Goal: Check status: Check status

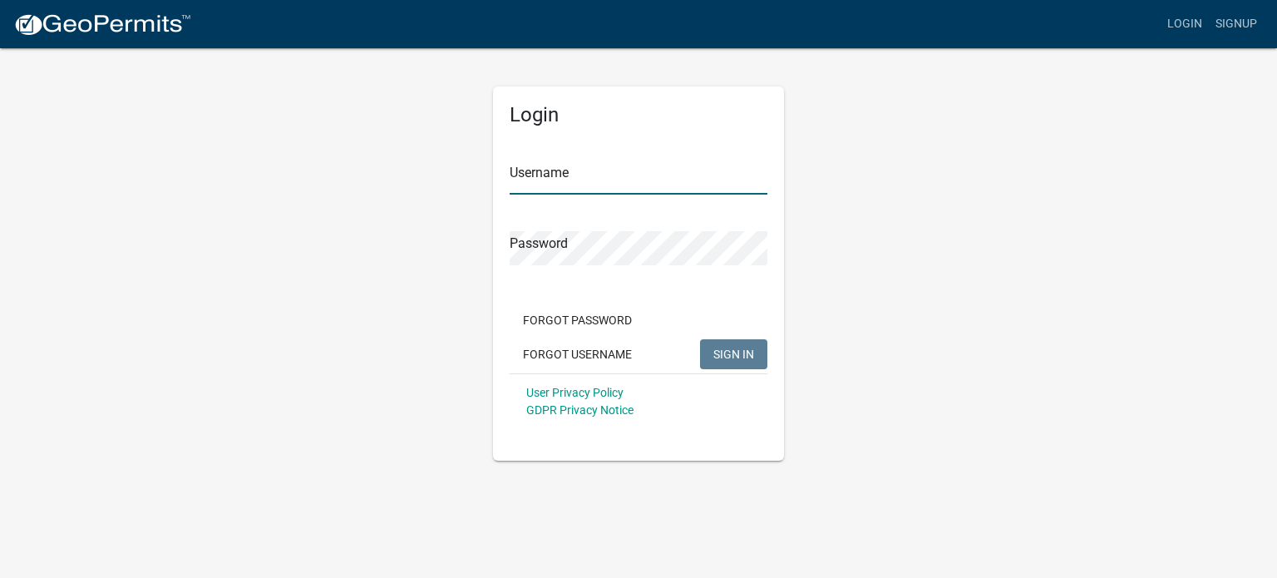
type input "Tri Built"
click at [143, 22] on img at bounding box center [102, 24] width 178 height 25
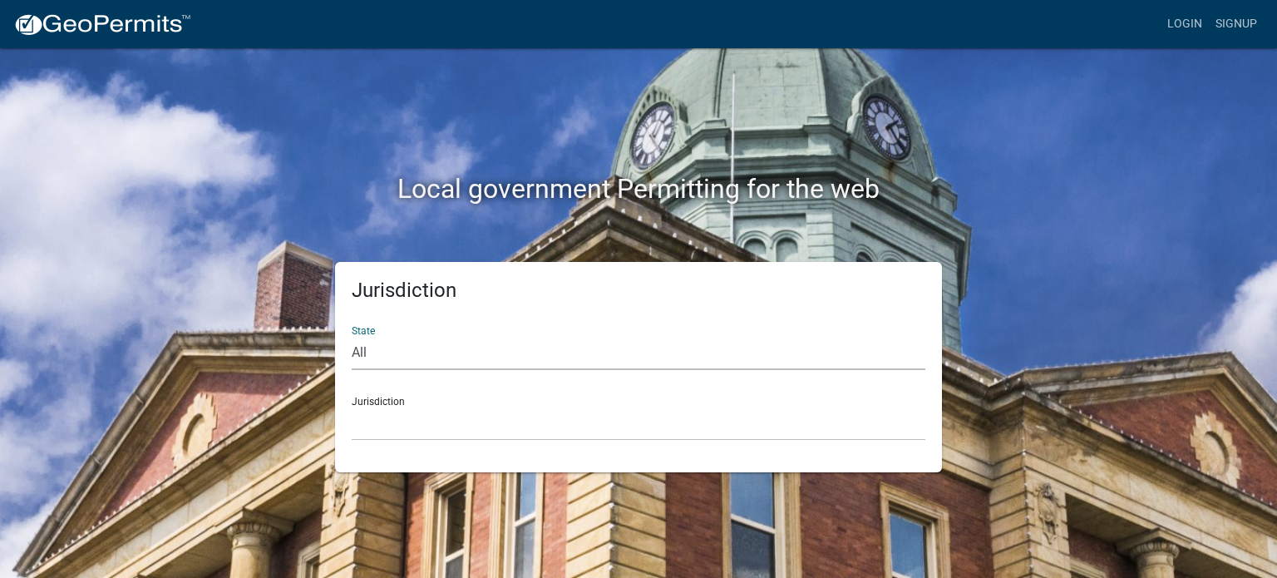
click at [379, 348] on select "All [US_STATE] [US_STATE] [US_STATE] [US_STATE] [US_STATE] [US_STATE] [US_STATE…" at bounding box center [638, 353] width 573 height 34
select select "[US_STATE]"
click at [352, 336] on select "All [US_STATE] [US_STATE] [US_STATE] [US_STATE] [US_STATE] [US_STATE] [US_STATE…" at bounding box center [638, 353] width 573 height 34
click at [374, 421] on select "[GEOGRAPHIC_DATA], [US_STATE][PERSON_NAME][GEOGRAPHIC_DATA], [US_STATE][PERSON_…" at bounding box center [638, 423] width 573 height 34
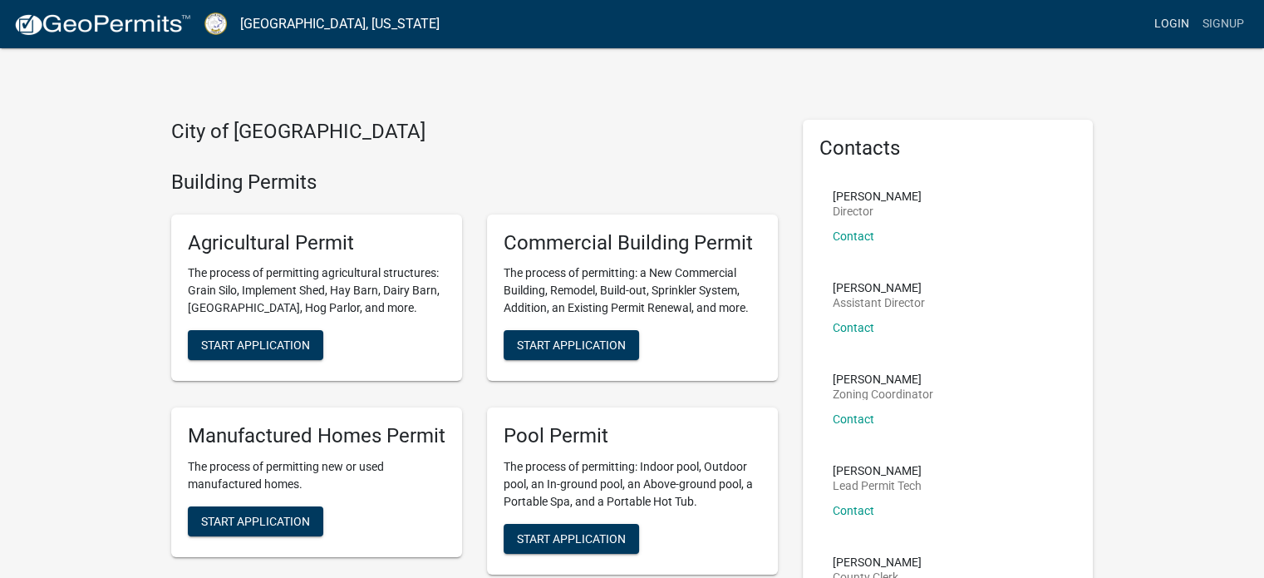
click at [1170, 27] on link "Login" at bounding box center [1172, 24] width 48 height 32
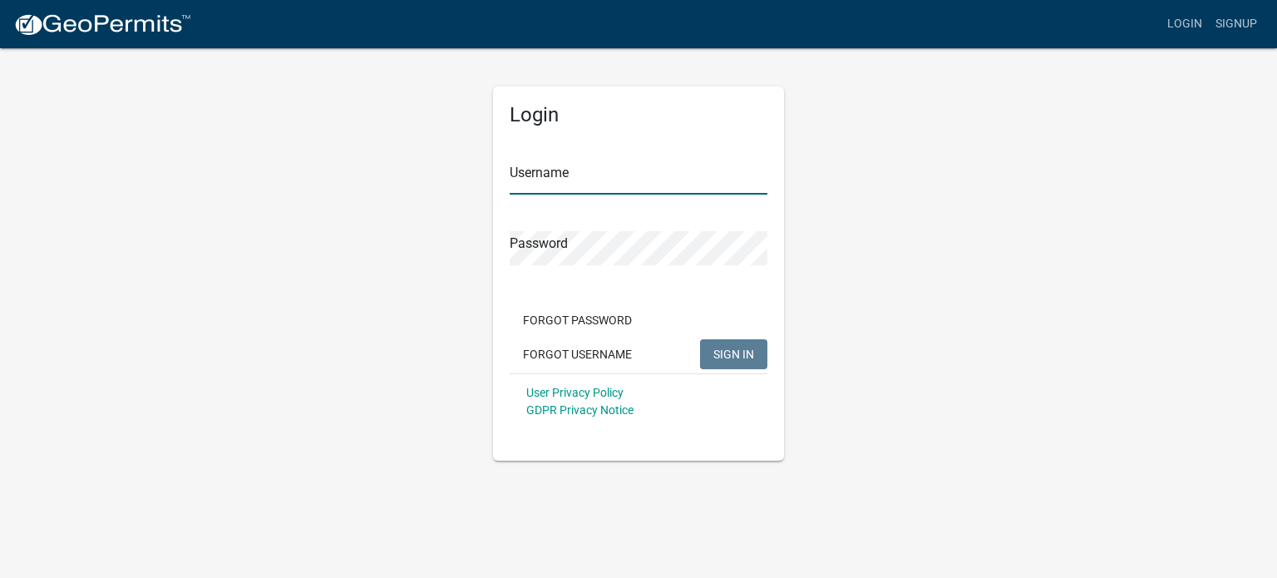
type input "Tri Built"
click at [745, 348] on span "SIGN IN" at bounding box center [733, 353] width 41 height 13
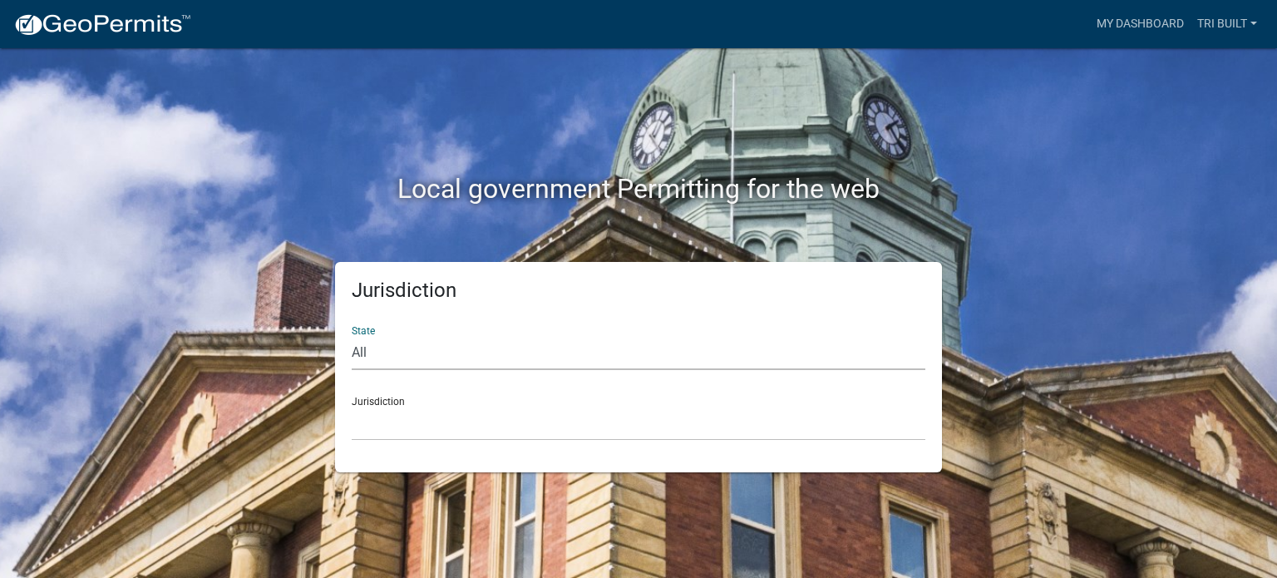
click at [406, 356] on select "All [US_STATE] [US_STATE] [US_STATE] [US_STATE] [US_STATE] [US_STATE] [US_STATE…" at bounding box center [638, 353] width 573 height 34
select select "[US_STATE]"
click at [352, 336] on select "All [US_STATE] [US_STATE] [US_STATE] [US_STATE] [US_STATE] [US_STATE] [US_STATE…" at bounding box center [638, 353] width 573 height 34
click at [406, 421] on select "[GEOGRAPHIC_DATA], [US_STATE][PERSON_NAME][GEOGRAPHIC_DATA], [US_STATE][PERSON_…" at bounding box center [638, 423] width 573 height 34
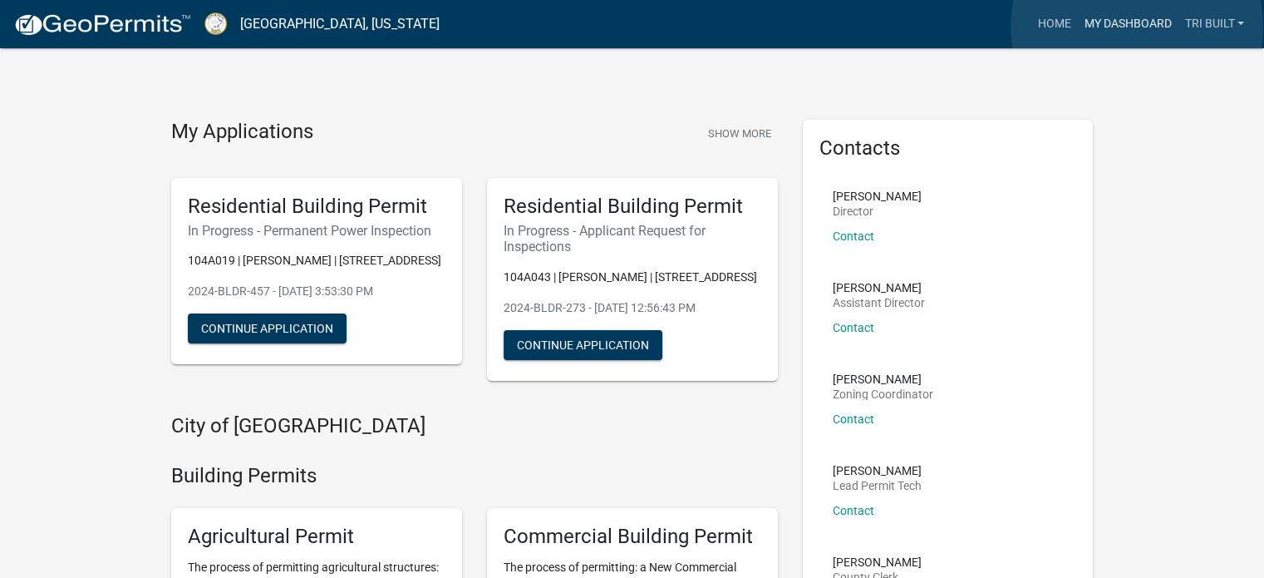
click at [1137, 27] on link "My Dashboard" at bounding box center [1127, 24] width 101 height 32
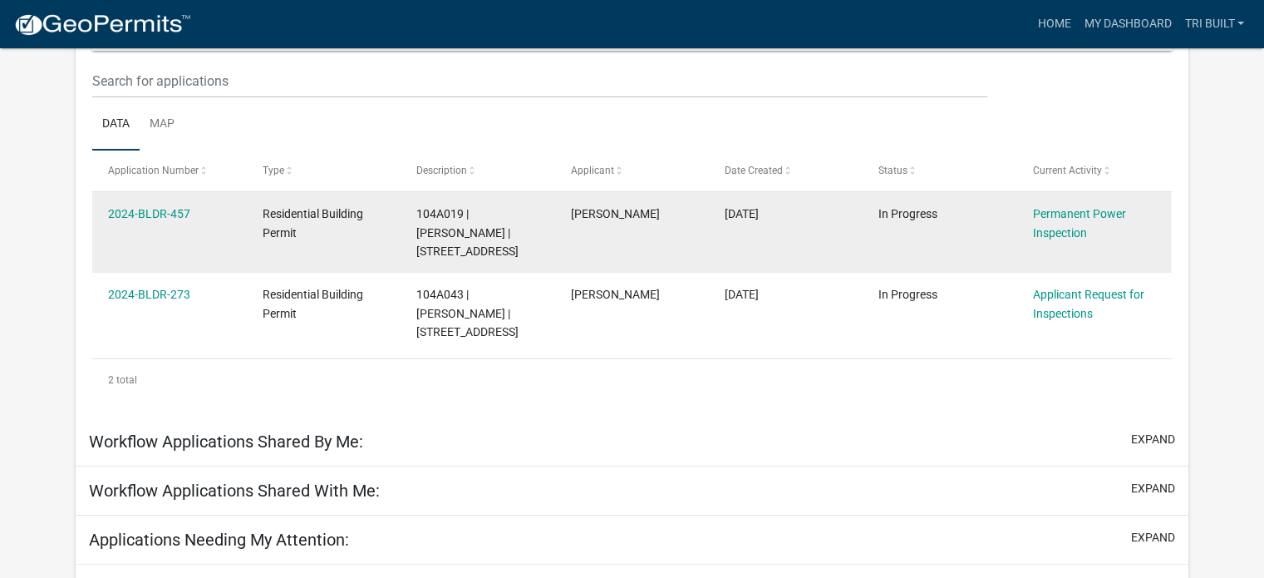
scroll to position [220, 0]
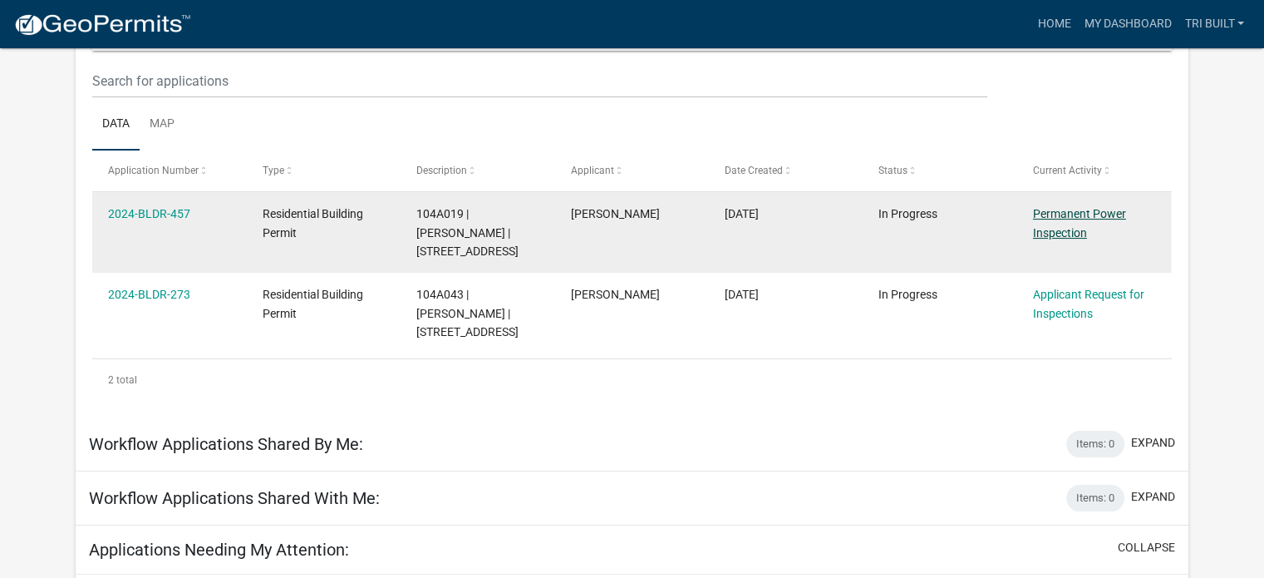
click at [1067, 224] on link "Permanent Power Inspection" at bounding box center [1079, 223] width 93 height 32
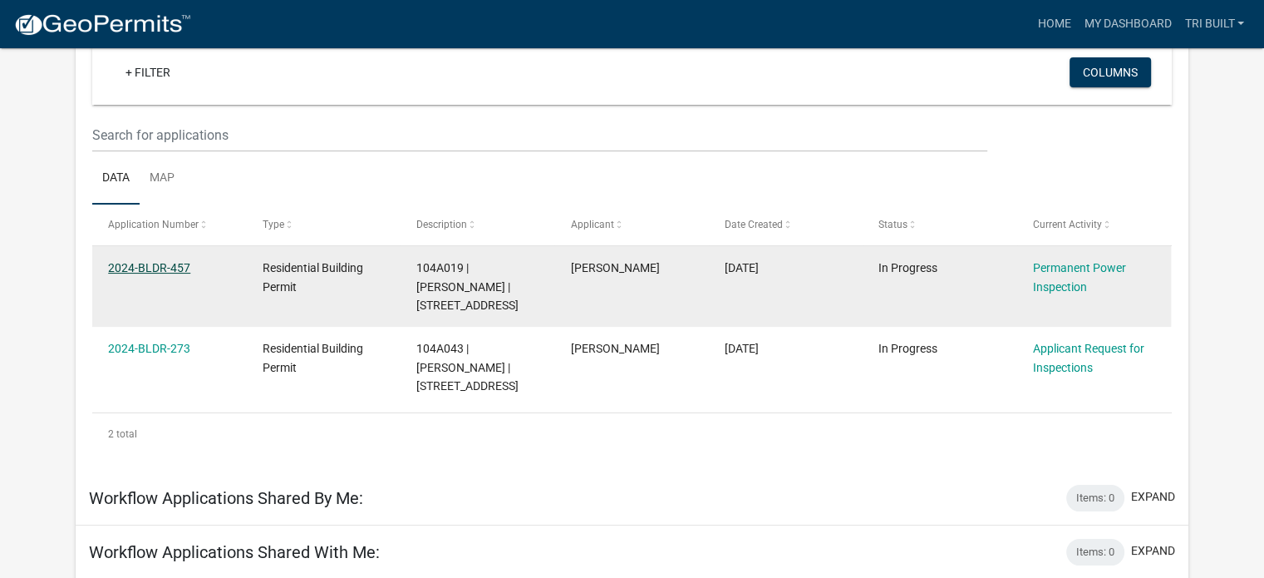
scroll to position [137, 0]
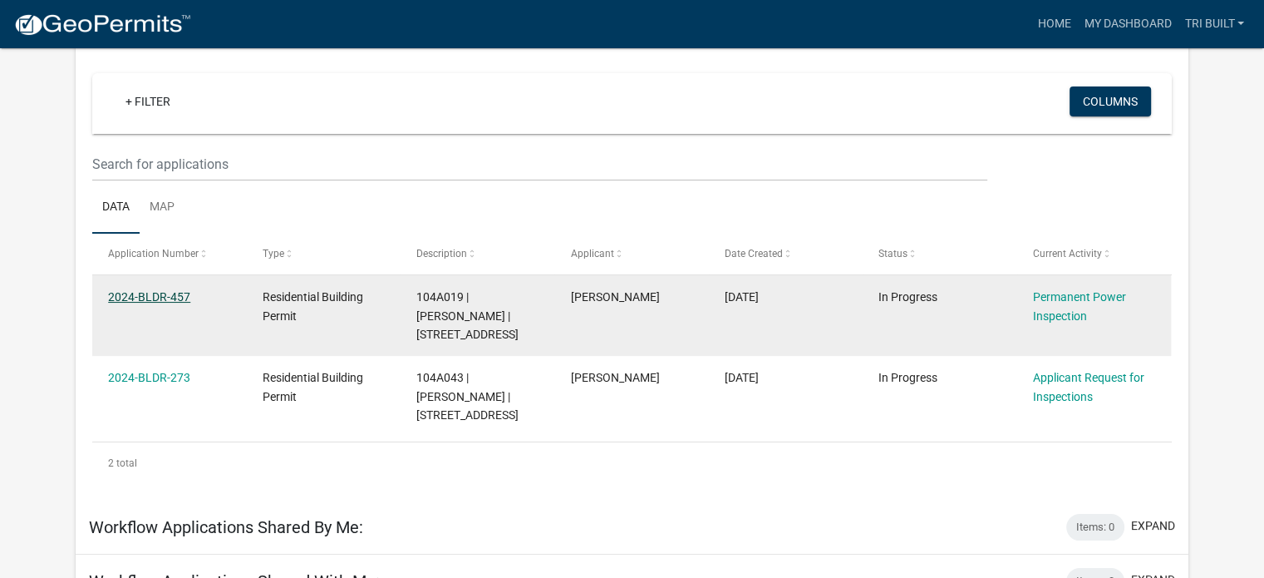
click at [166, 296] on link "2024-BLDR-457" at bounding box center [149, 296] width 82 height 13
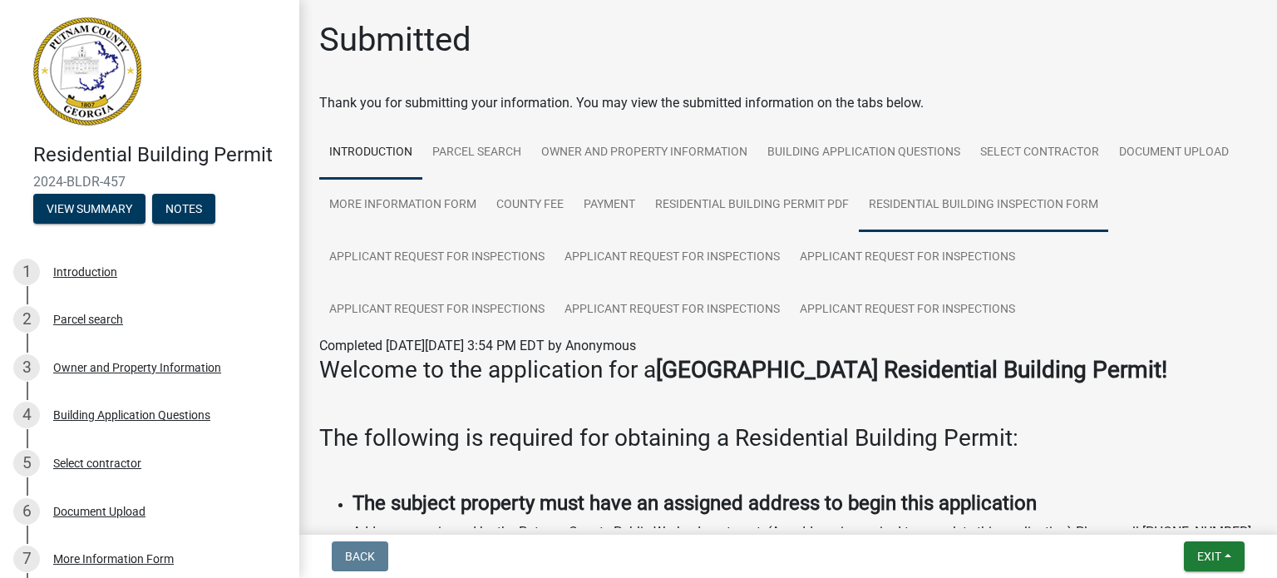
click at [961, 202] on link "Residential Building Inspection Form" at bounding box center [983, 205] width 249 height 53
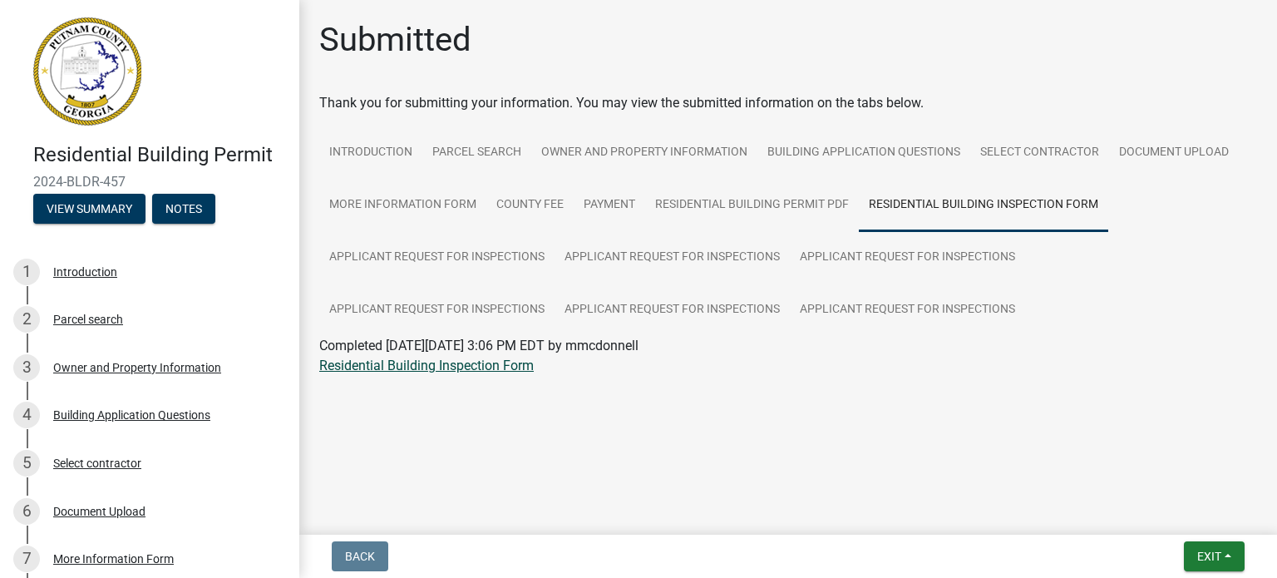
click at [401, 362] on link "Residential Building Inspection Form" at bounding box center [426, 365] width 214 height 16
